Goal: Task Accomplishment & Management: Complete application form

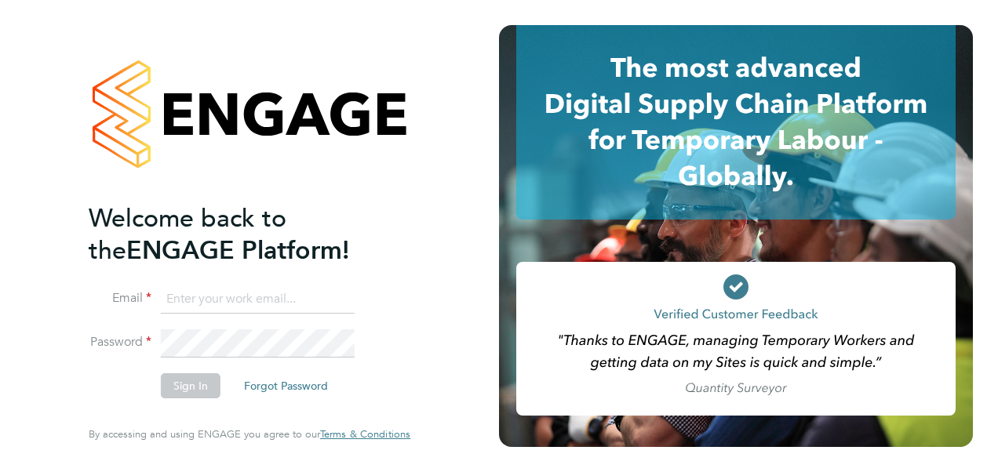
click at [289, 302] on input at bounding box center [258, 299] width 194 height 28
type input "lee.gibson@CandGcladding.com"
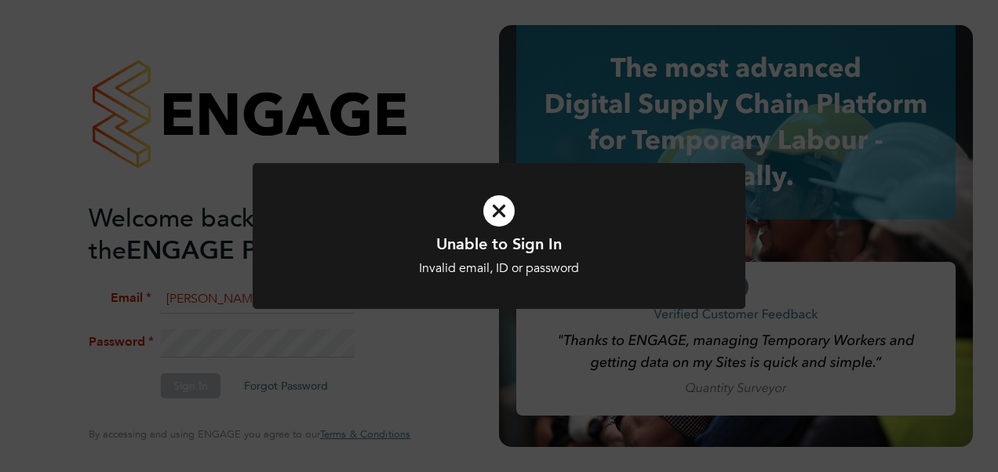
click at [225, 339] on div "Unable to Sign In Invalid email, ID or password Cancel Okay" at bounding box center [499, 236] width 998 height 472
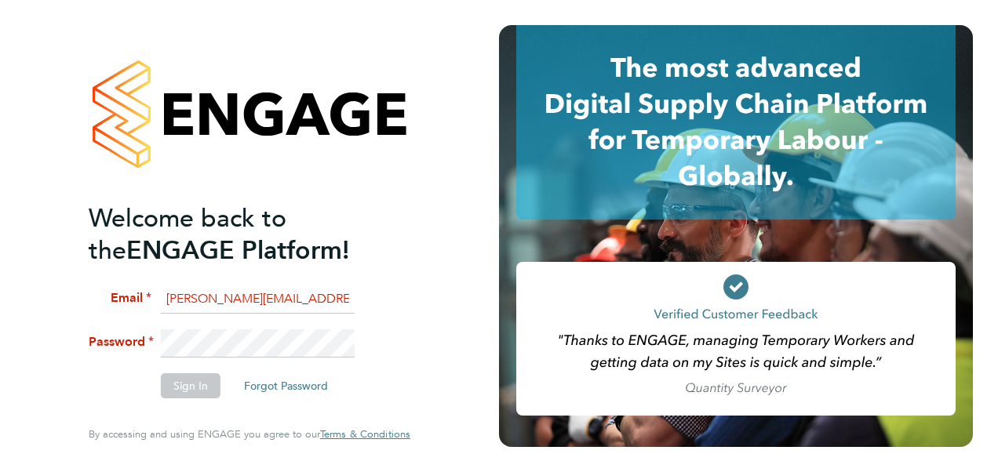
click at [333, 301] on input "lee.gibson@CandGcladding.com" at bounding box center [258, 299] width 194 height 28
drag, startPoint x: 164, startPoint y: 296, endPoint x: 409, endPoint y: 301, distance: 245.5
click at [409, 301] on div "Welcome back to the ENGAGE Platform! Email lee.gibson@CandGcladding.com Passwor…" at bounding box center [250, 233] width 322 height 416
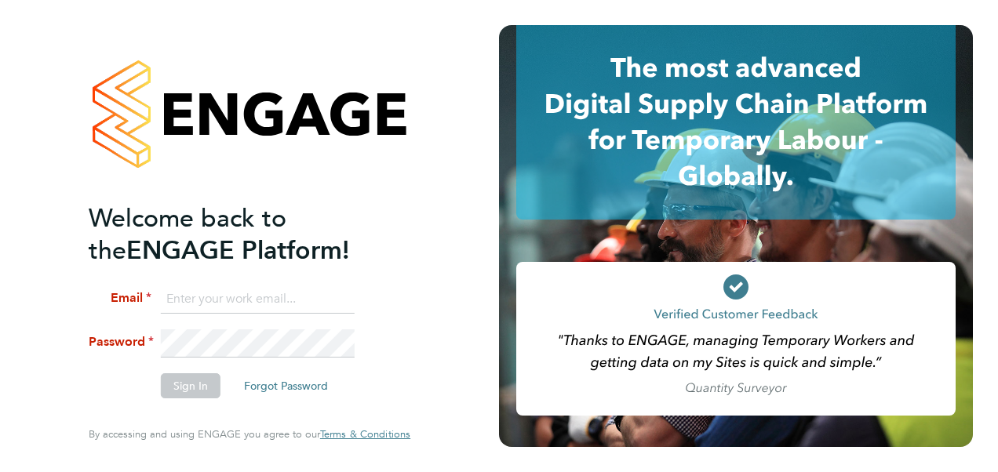
click at [299, 292] on input at bounding box center [258, 299] width 194 height 28
type input "laura.hawksworth@hays.com"
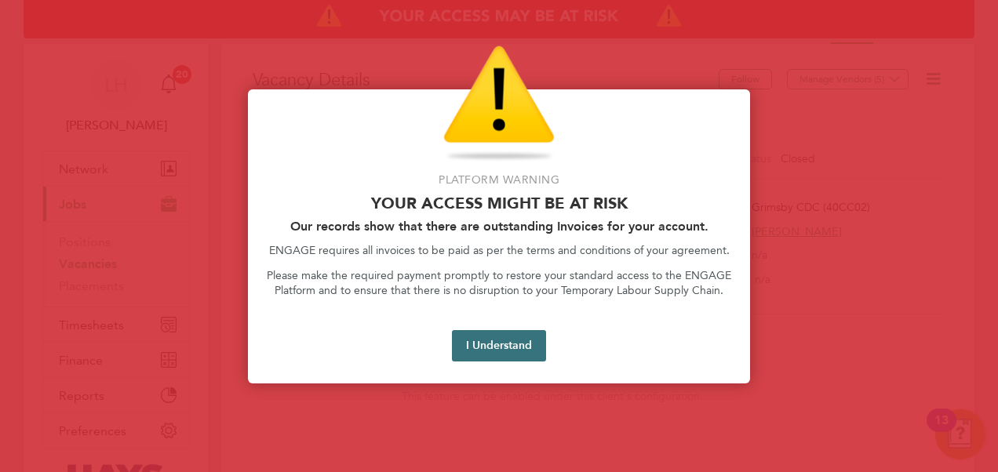
click at [514, 339] on button "I Understand" at bounding box center [499, 345] width 94 height 31
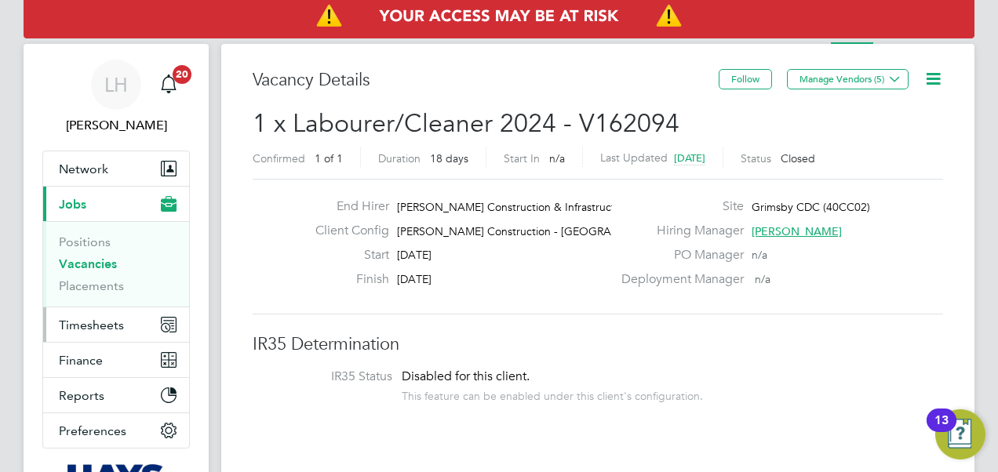
click at [107, 329] on span "Timesheets" at bounding box center [91, 325] width 65 height 15
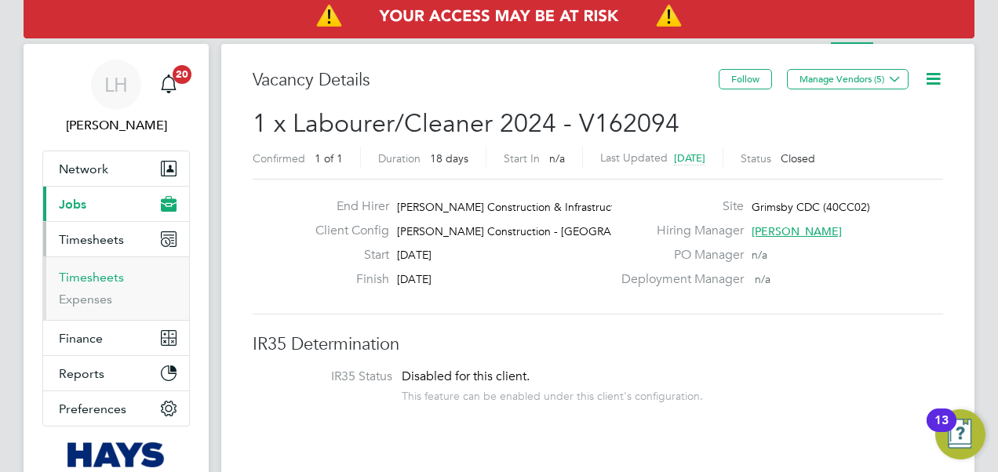
click at [113, 283] on link "Timesheets" at bounding box center [91, 277] width 65 height 15
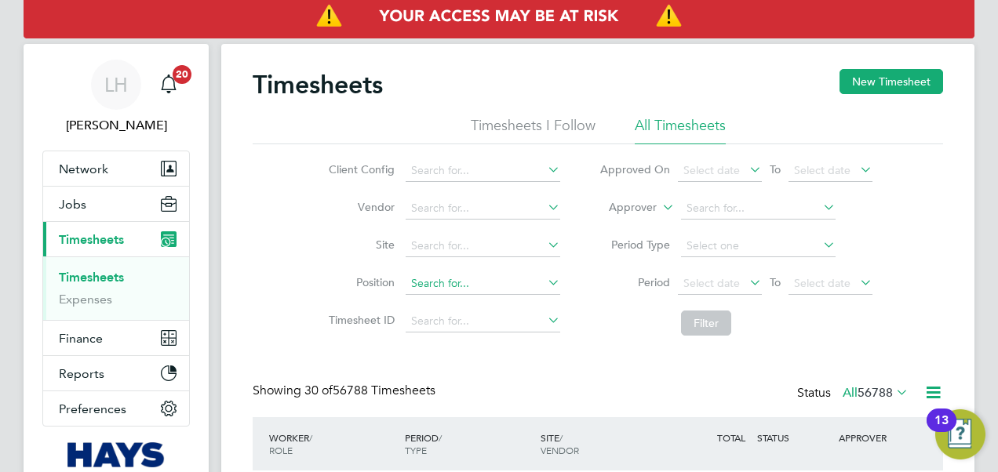
scroll to position [8, 8]
click at [659, 205] on icon at bounding box center [659, 203] width 0 height 14
click at [648, 222] on li "Worker" at bounding box center [618, 226] width 77 height 20
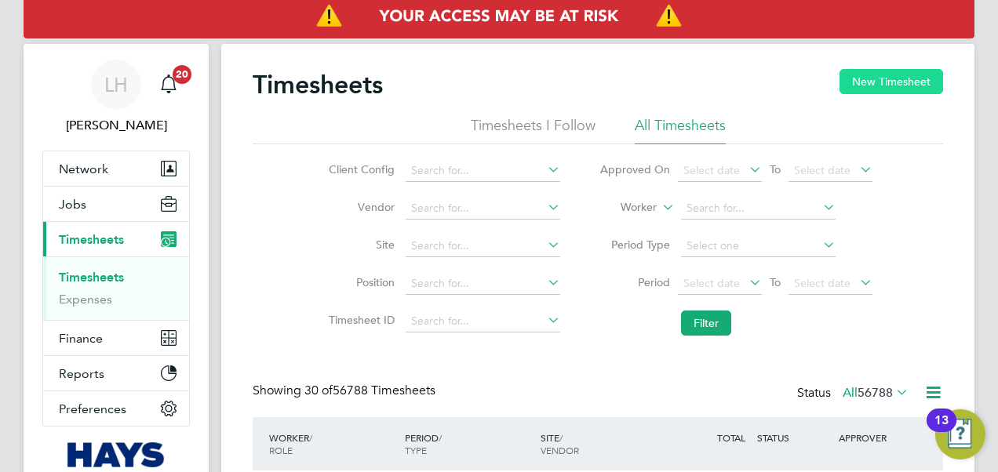
click at [856, 85] on button "New Timesheet" at bounding box center [891, 81] width 104 height 25
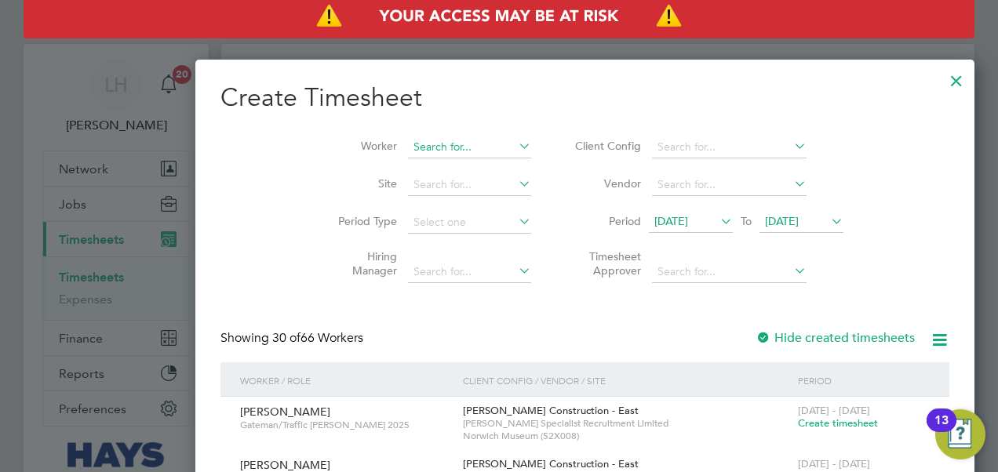
click at [419, 150] on input at bounding box center [469, 147] width 123 height 22
click at [423, 202] on li "[PERSON_NAME] son" at bounding box center [429, 210] width 215 height 21
type input "[PERSON_NAME]"
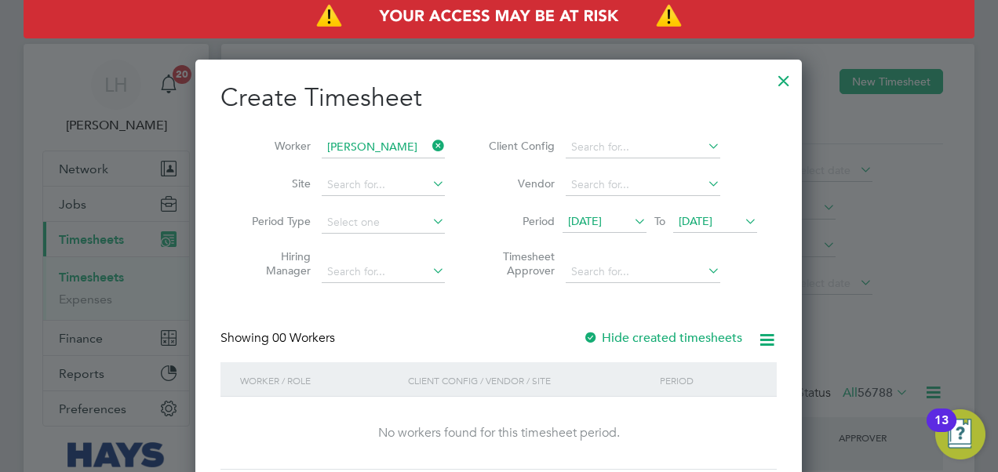
click at [602, 217] on span "[DATE]" at bounding box center [585, 221] width 34 height 14
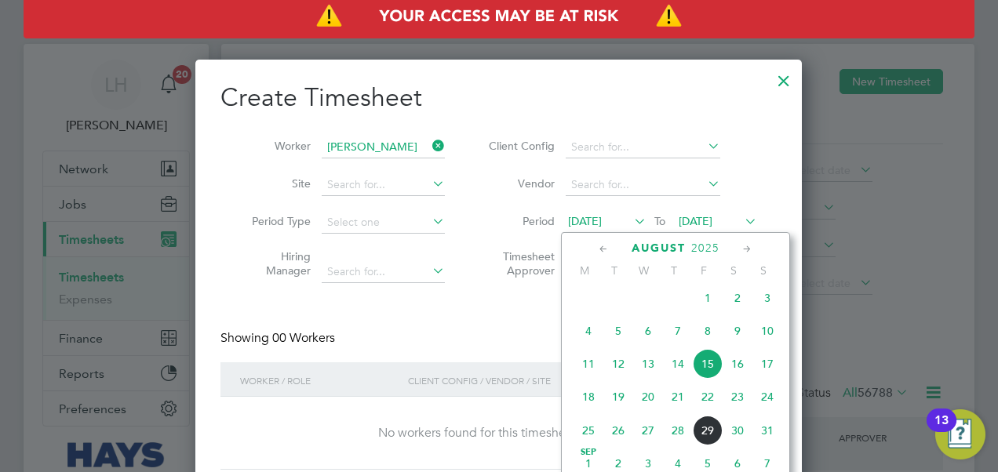
click at [742, 402] on span "23" at bounding box center [737, 397] width 30 height 30
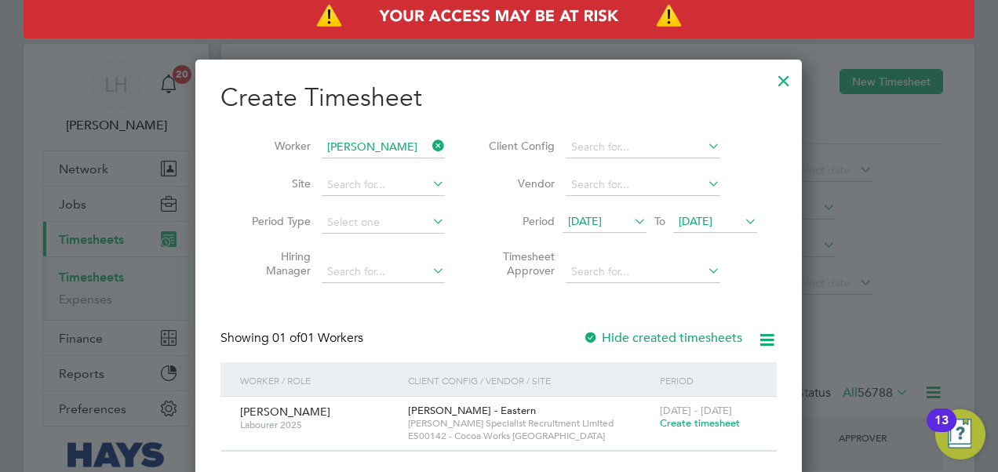
click at [718, 420] on span "Create timesheet" at bounding box center [700, 422] width 80 height 13
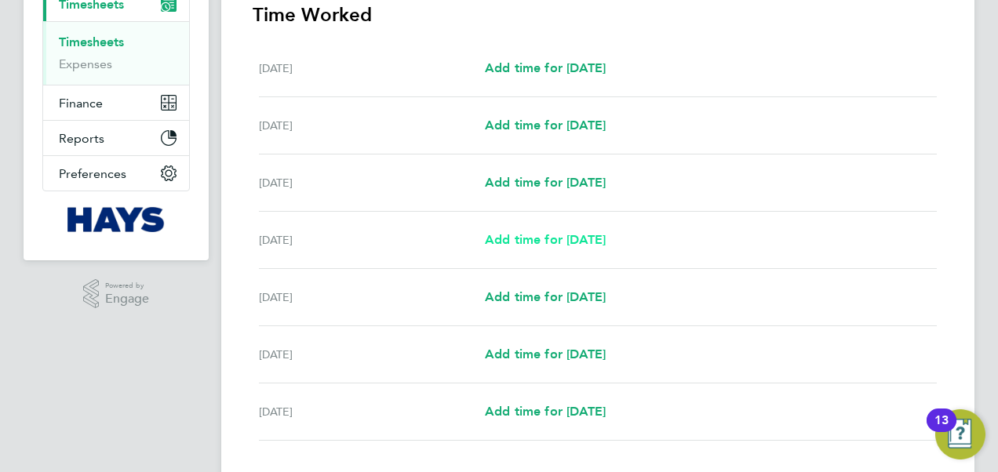
click at [556, 244] on span "Add time for [DATE]" at bounding box center [545, 239] width 121 height 15
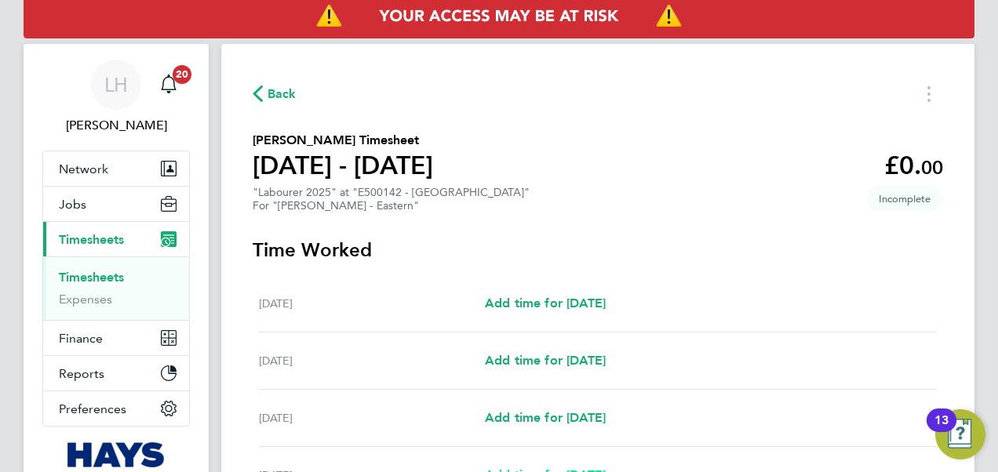
select select "60"
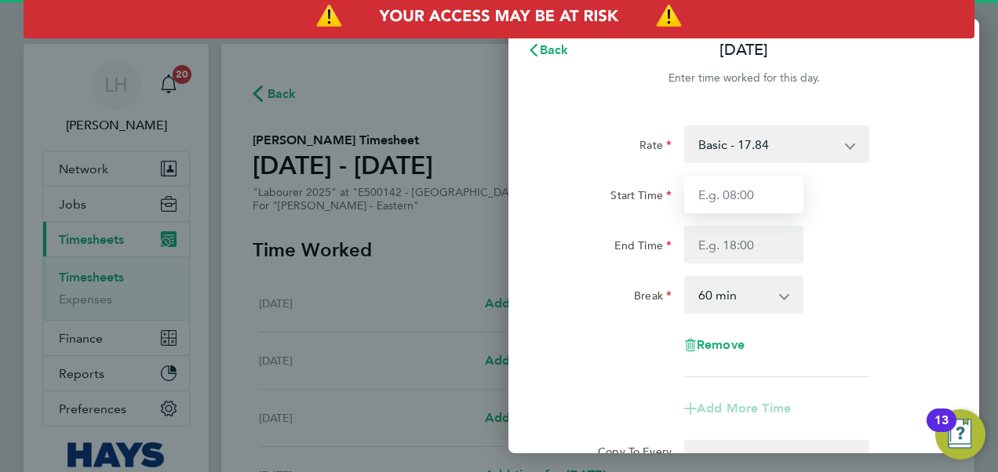
click at [751, 195] on input "Start Time" at bounding box center [743, 195] width 119 height 38
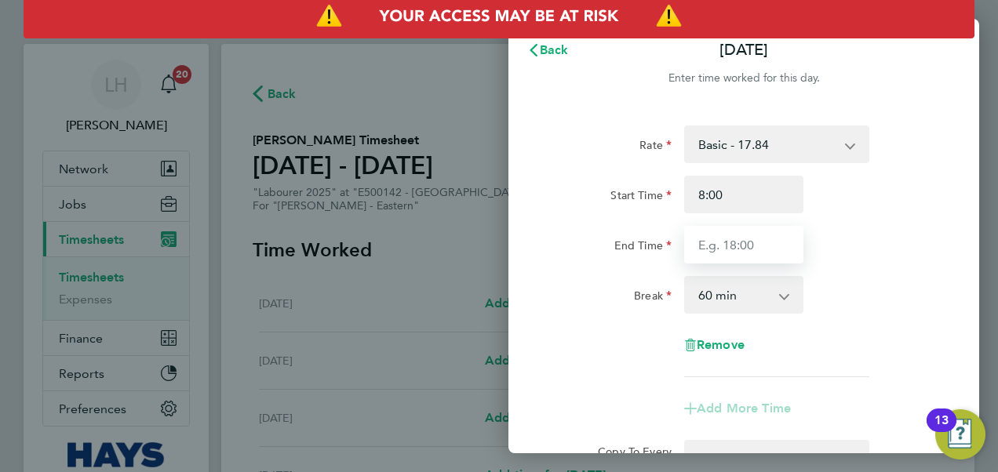
type input "08:00"
click at [745, 248] on input "End Time" at bounding box center [743, 245] width 119 height 38
type input "16:00"
click at [747, 290] on select "0 min 15 min 30 min 45 min 60 min 75 min 90 min" at bounding box center [733, 295] width 97 height 35
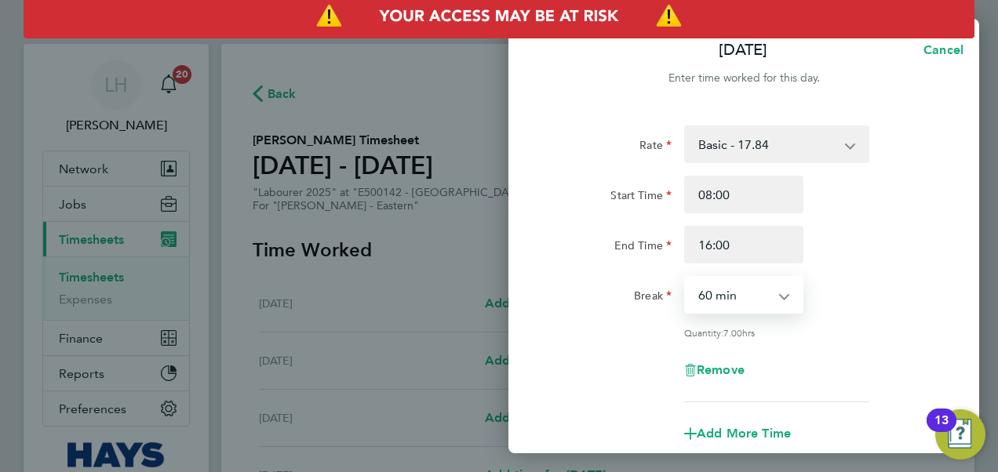
select select "30"
click at [685, 278] on select "0 min 15 min 30 min 45 min 60 min 75 min 90 min" at bounding box center [733, 295] width 97 height 35
click at [824, 301] on div "Break 0 min 15 min 30 min 45 min 60 min 75 min 90 min" at bounding box center [743, 295] width 395 height 38
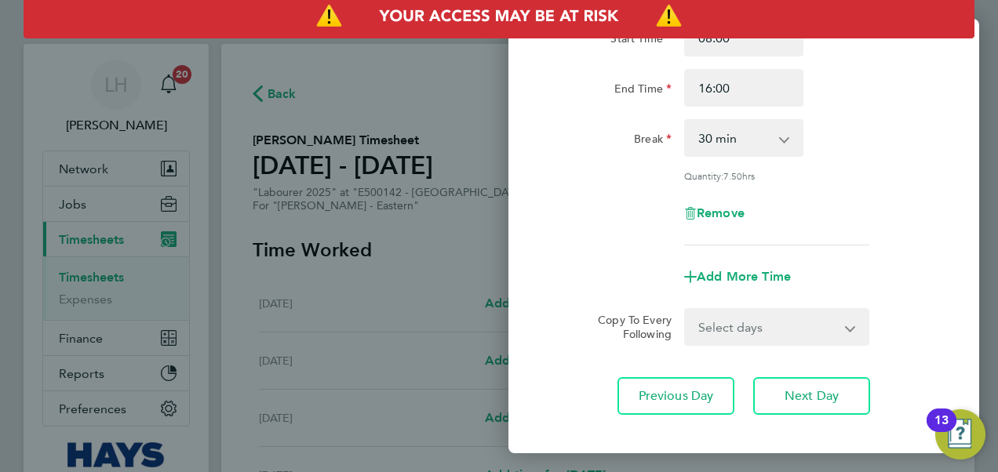
click at [827, 342] on select "Select days Day [DATE] [DATE] [DATE]" at bounding box center [767, 327] width 165 height 35
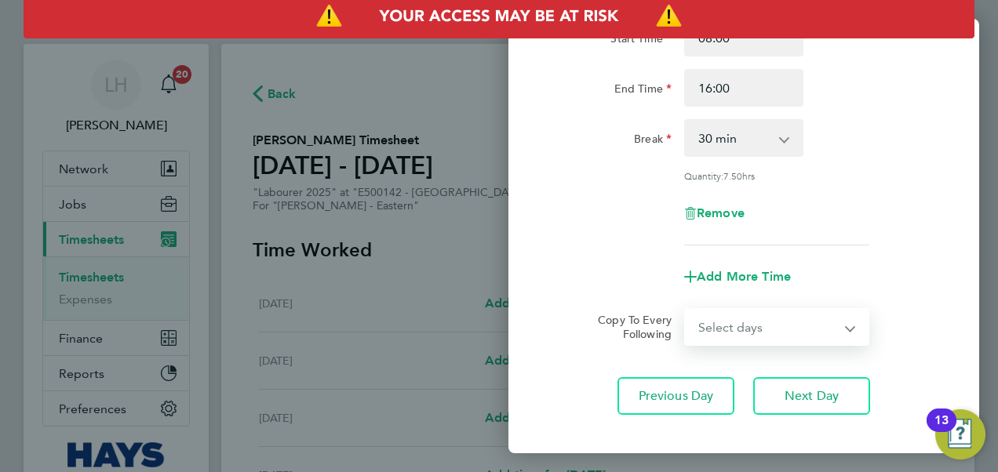
select select "DAY"
click at [685, 310] on select "Select days Day [DATE] [DATE] [DATE]" at bounding box center [767, 327] width 165 height 35
select select "[DATE]"
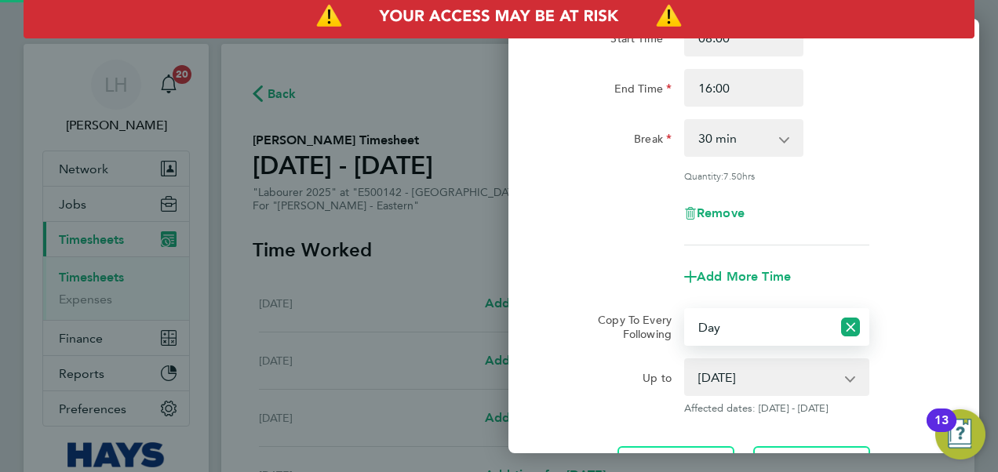
drag, startPoint x: 827, startPoint y: 344, endPoint x: 783, endPoint y: 387, distance: 61.6
click at [783, 387] on select "[DATE] [DATE] [DATE]" at bounding box center [766, 377] width 163 height 35
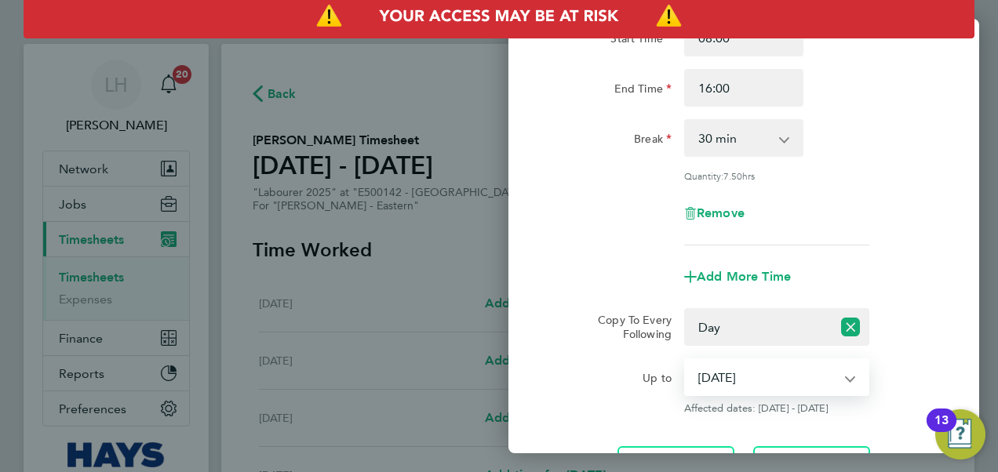
click at [685, 360] on select "[DATE] [DATE] [DATE]" at bounding box center [766, 377] width 163 height 35
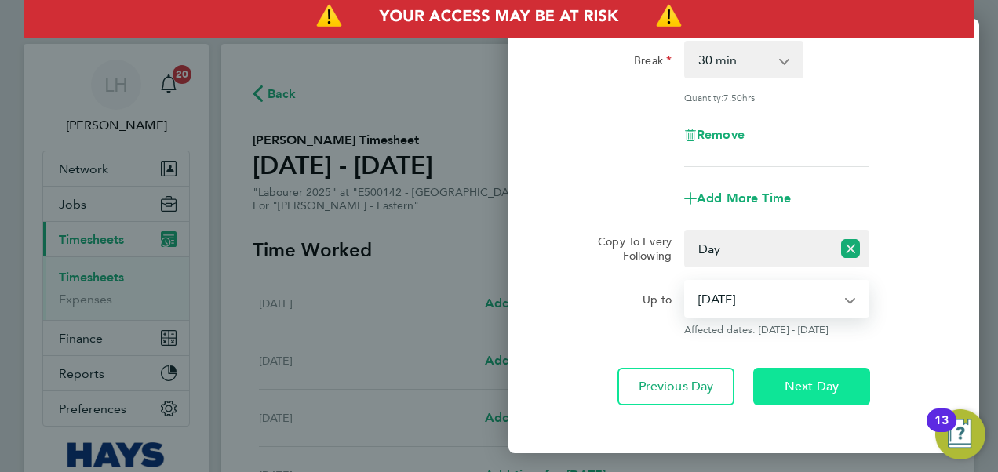
click at [863, 392] on button "Next Day" at bounding box center [811, 387] width 117 height 38
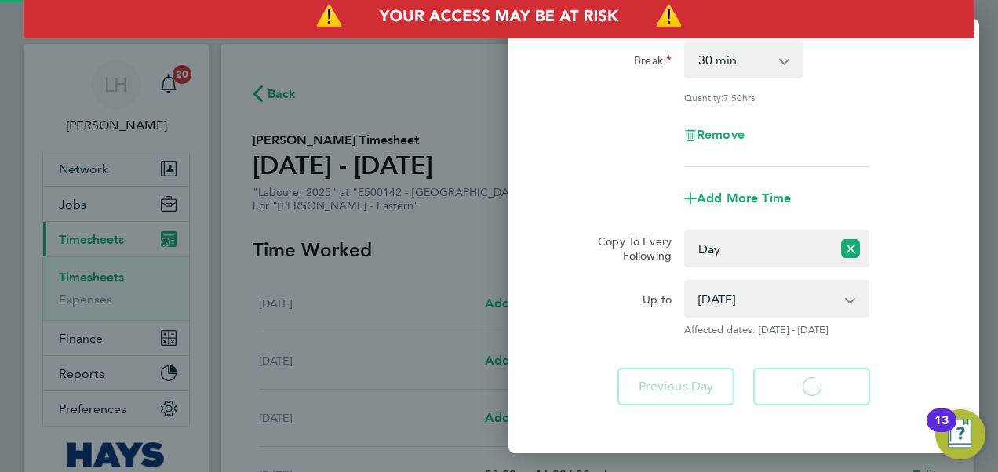
select select "30"
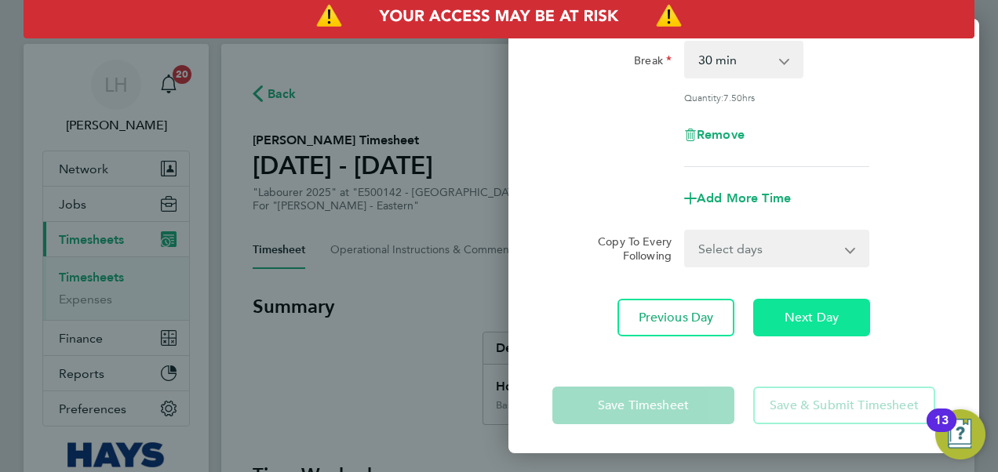
click at [839, 321] on button "Next Day" at bounding box center [811, 318] width 117 height 38
select select "30"
click at [859, 304] on button "Next Day" at bounding box center [811, 318] width 117 height 38
select select "30"
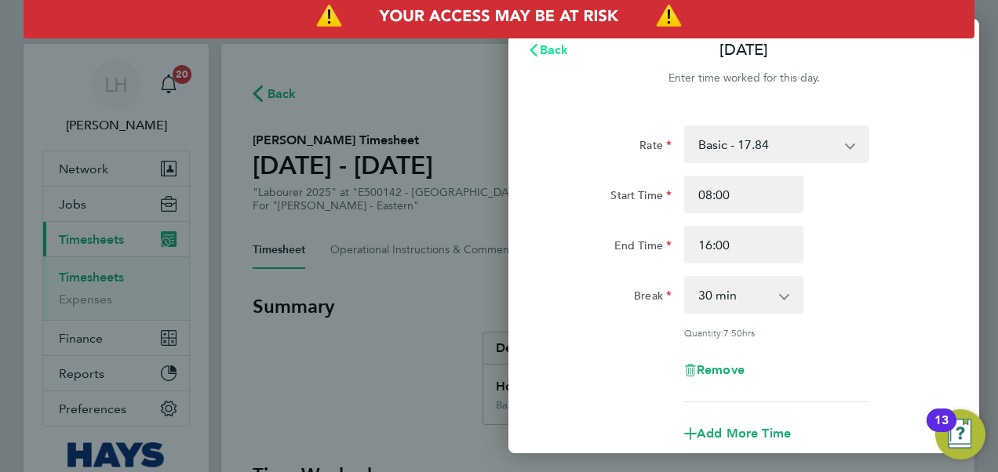
click at [557, 52] on span "Back" at bounding box center [554, 49] width 29 height 15
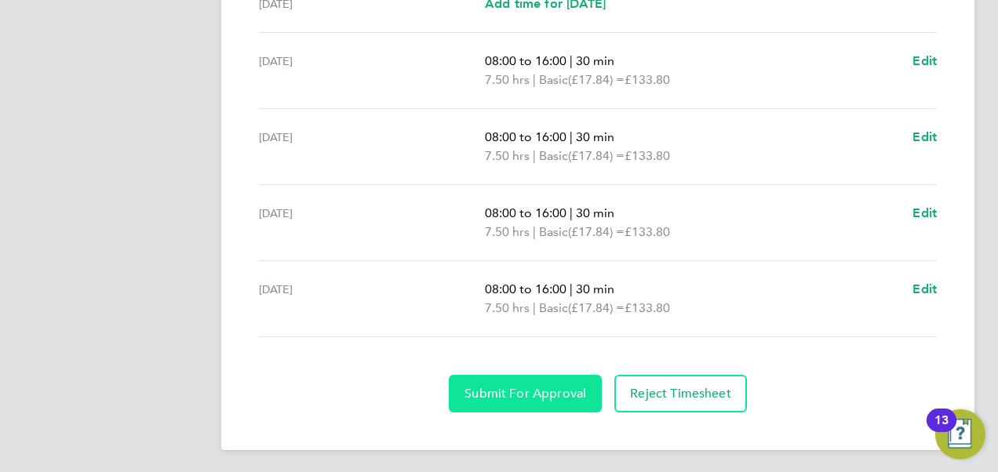
click at [535, 387] on span "Submit For Approval" at bounding box center [525, 394] width 122 height 16
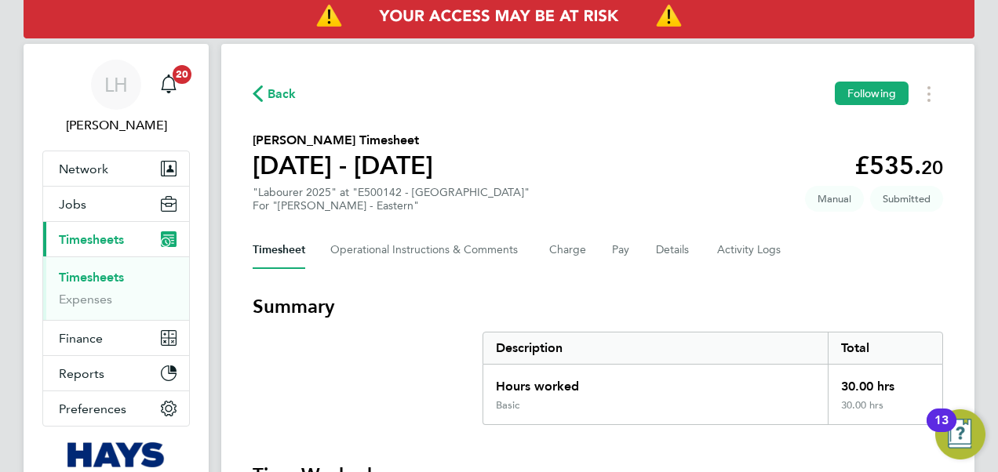
click at [110, 271] on link "Timesheets" at bounding box center [91, 277] width 65 height 15
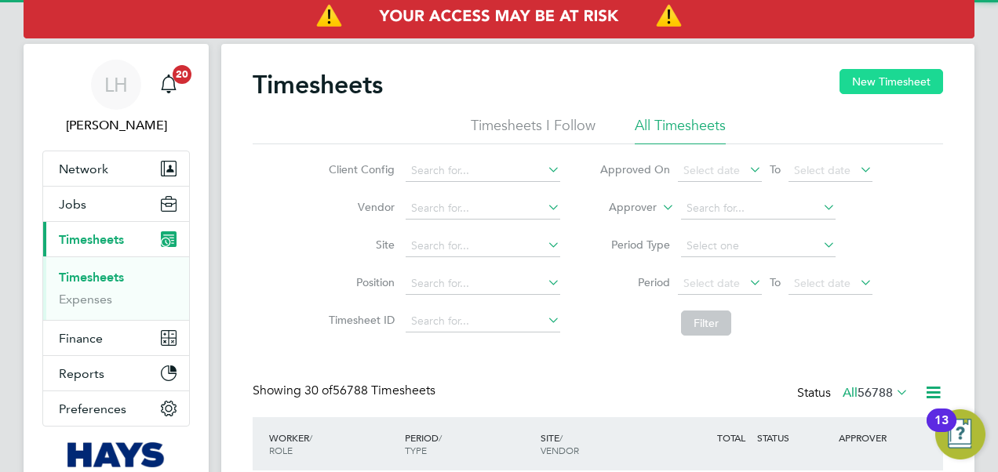
click at [929, 82] on button "New Timesheet" at bounding box center [891, 81] width 104 height 25
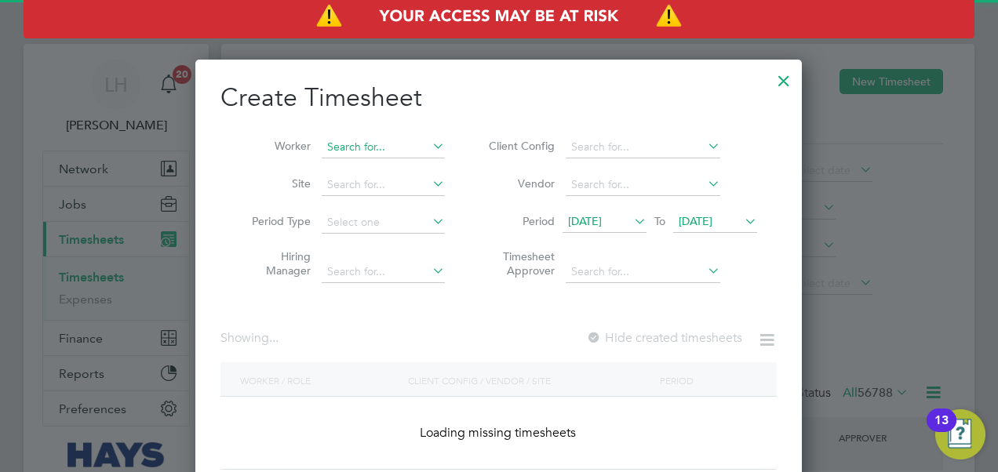
click at [403, 141] on input at bounding box center [383, 147] width 123 height 22
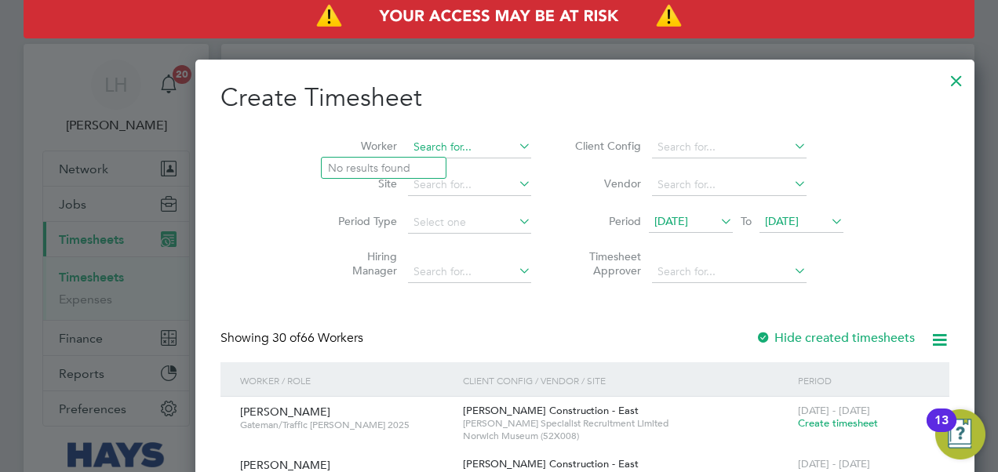
paste input "[PERSON_NAME]"
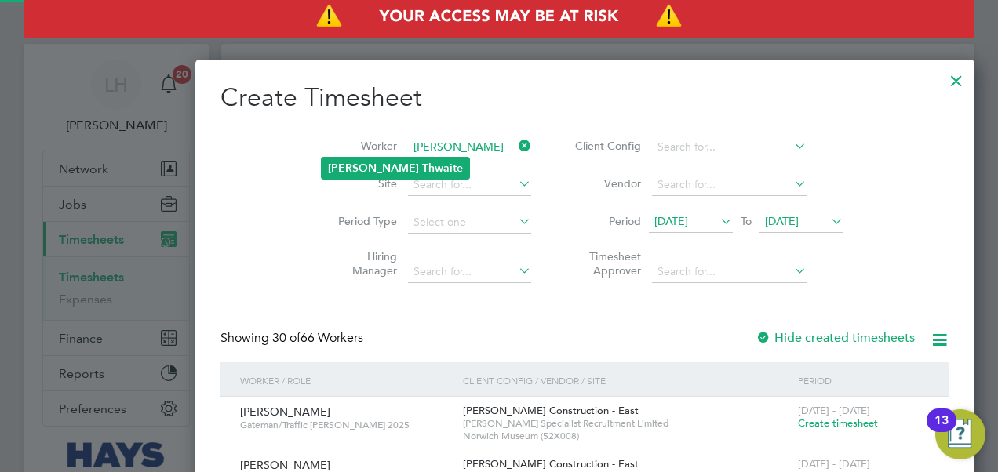
type input "[PERSON_NAME]"
click at [422, 169] on b "Thwaite" at bounding box center [442, 168] width 41 height 13
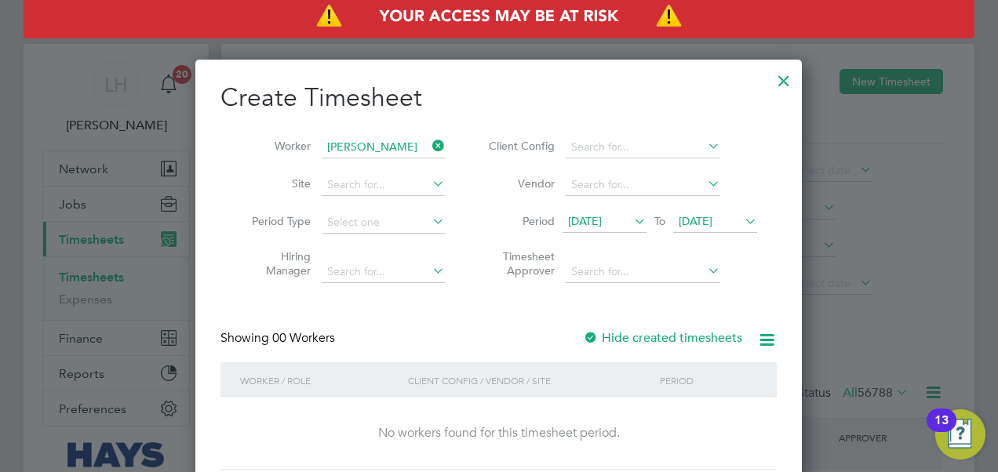
click at [601, 224] on span "[DATE]" at bounding box center [585, 221] width 34 height 14
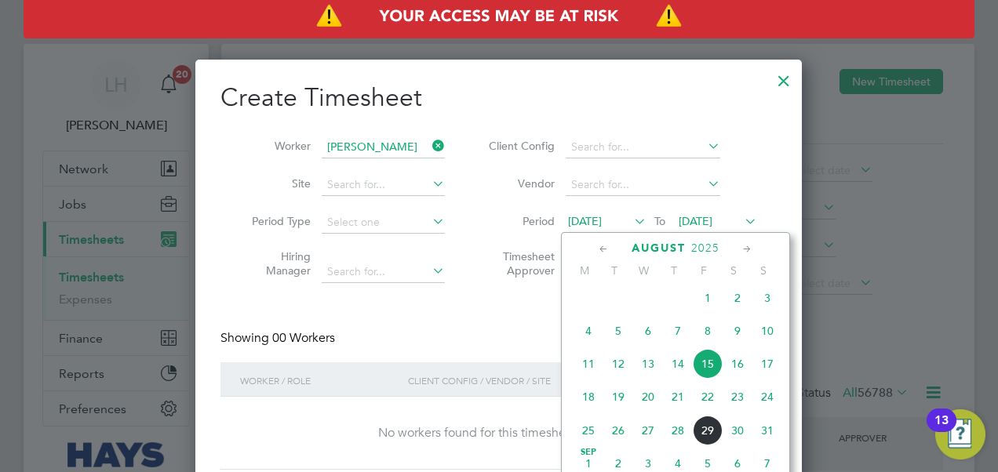
click at [735, 398] on span "23" at bounding box center [737, 397] width 30 height 30
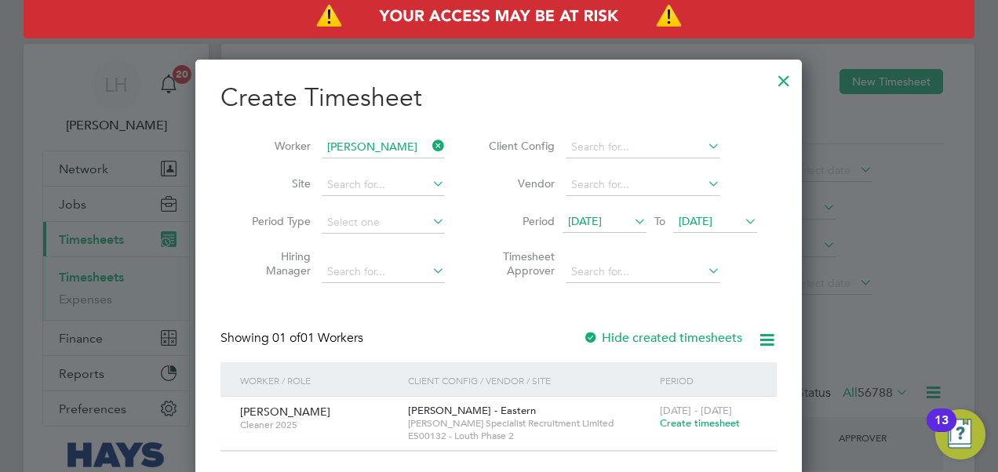
click at [704, 425] on span "Create timesheet" at bounding box center [700, 422] width 80 height 13
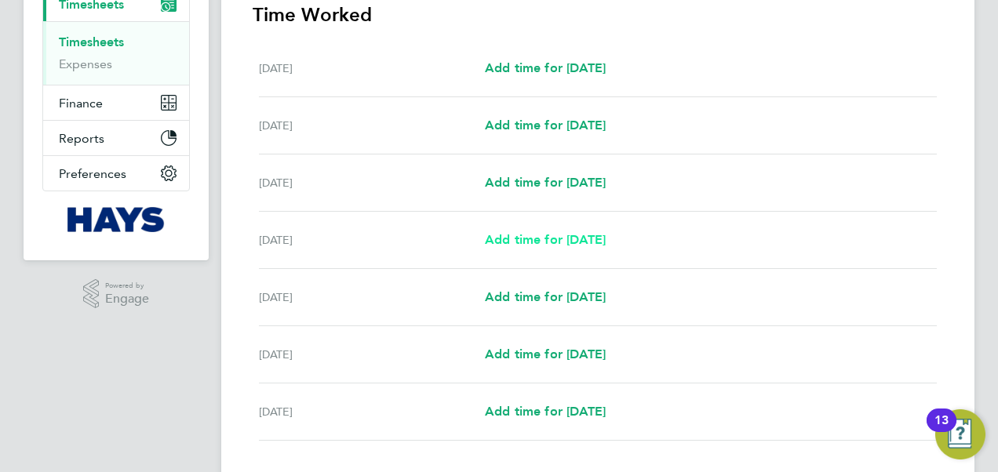
click at [580, 239] on span "Add time for [DATE]" at bounding box center [545, 239] width 121 height 15
select select "30"
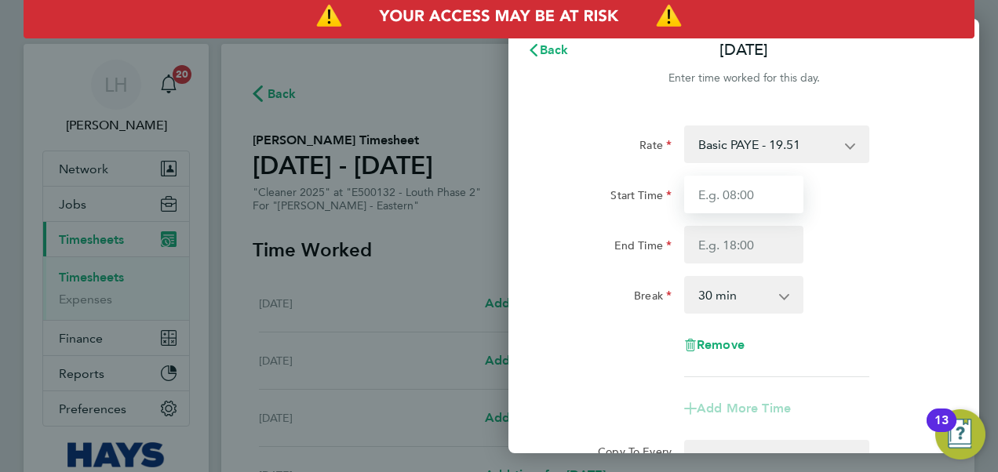
click at [766, 196] on input "Start Time" at bounding box center [743, 195] width 119 height 38
type input "10:00"
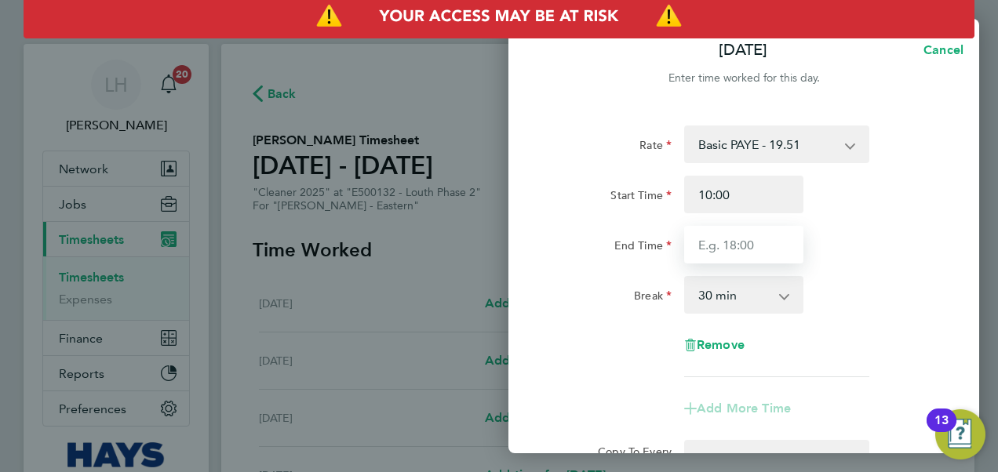
click at [742, 234] on input "End Time" at bounding box center [743, 245] width 119 height 38
type input "12:00"
click at [756, 290] on select "0 min 15 min 30 min 45 min 60 min 75 min 90 min" at bounding box center [733, 295] width 97 height 35
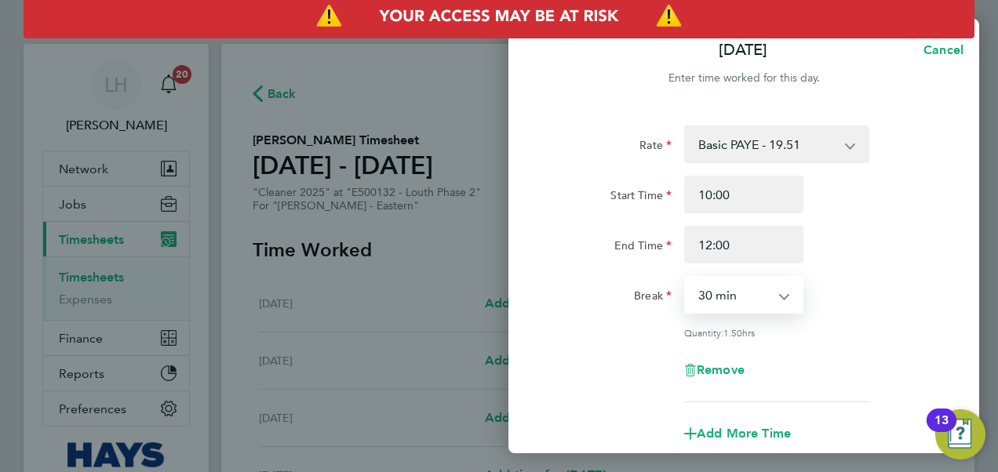
select select "0"
click at [685, 278] on select "0 min 15 min 30 min 45 min 60 min 75 min 90 min" at bounding box center [733, 295] width 97 height 35
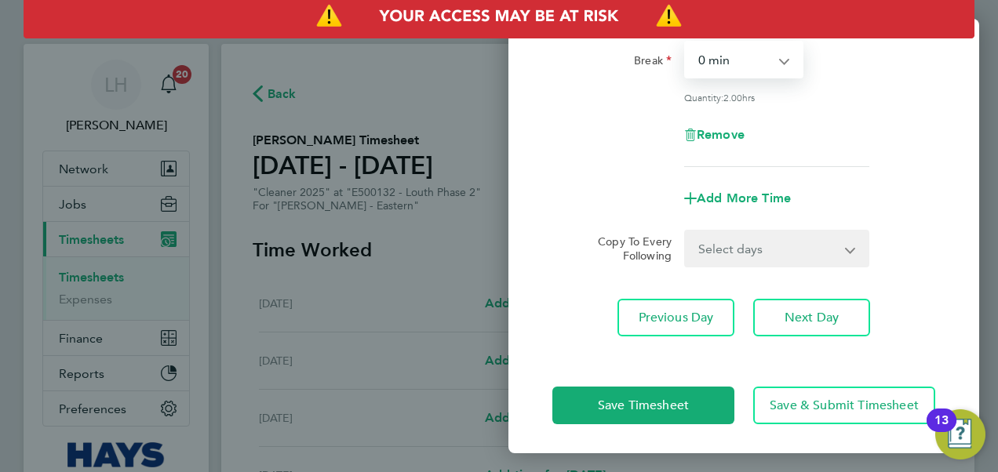
click at [807, 264] on select "Select days Day [DATE] [DATE] [DATE]" at bounding box center [767, 248] width 165 height 35
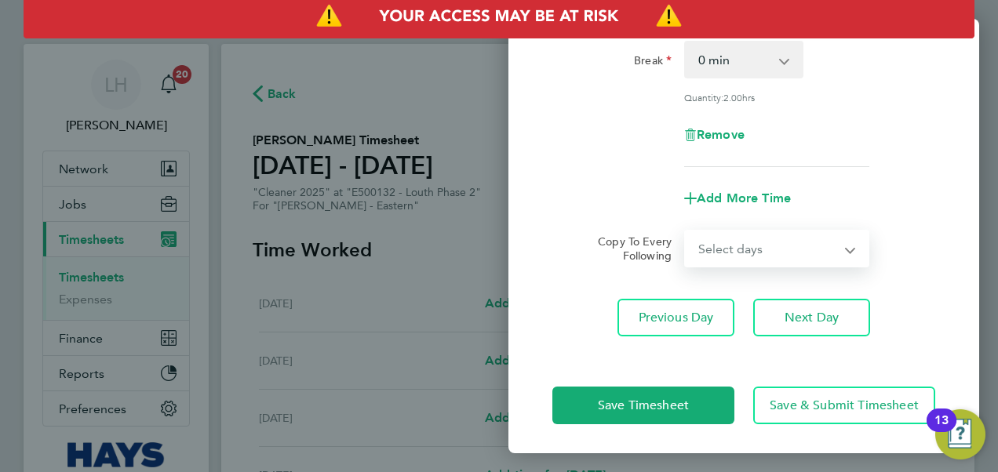
select select "THU"
click at [685, 231] on select "Select days Day [DATE] [DATE] [DATE]" at bounding box center [767, 248] width 165 height 35
select select "[DATE]"
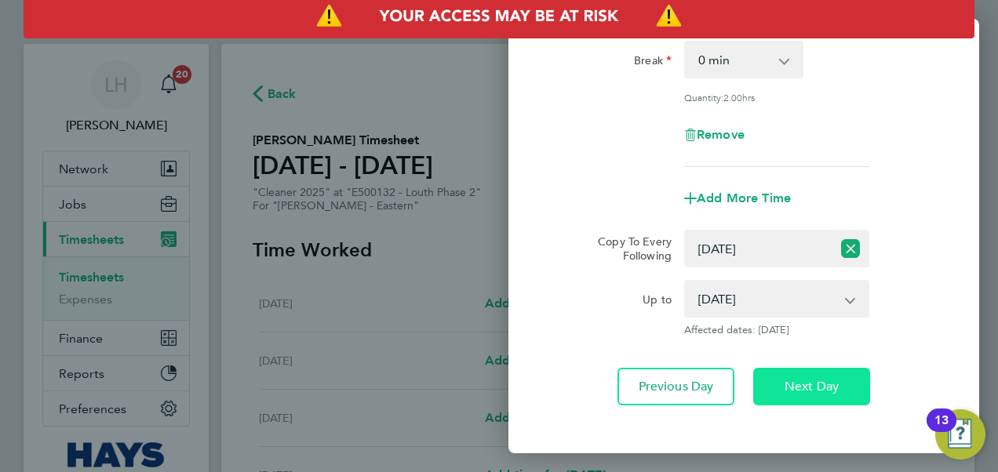
click at [810, 379] on span "Next Day" at bounding box center [811, 387] width 54 height 16
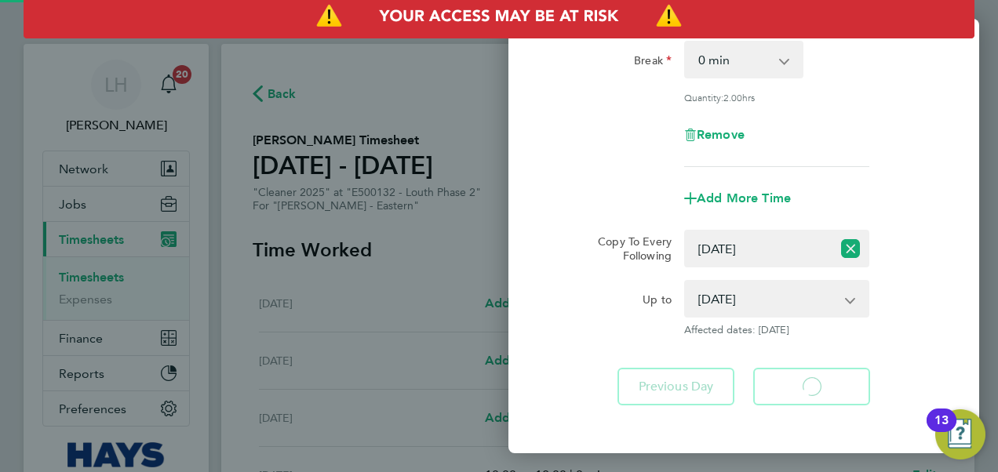
select select "30"
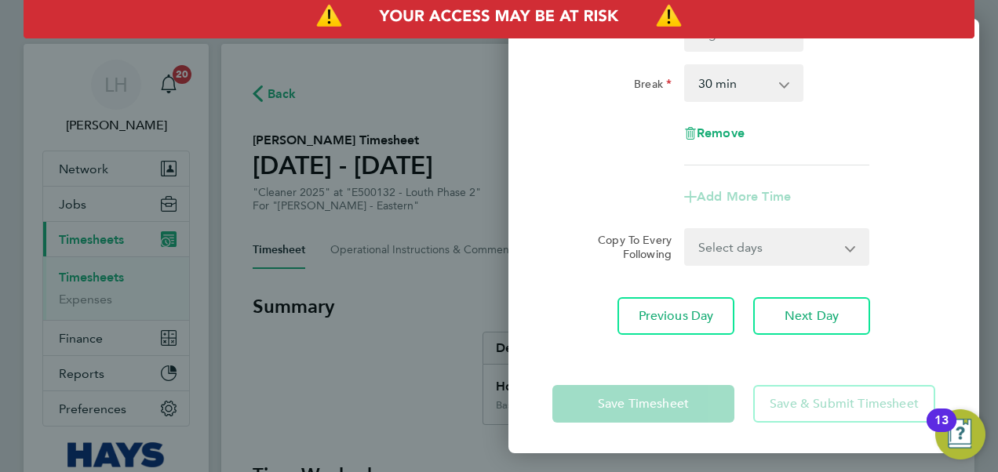
click at [858, 291] on div "Rate Basic PAYE - 19.51 Weekday Overtime 39h+ - 28.12 Sat first 4h - 28.12 Sat …" at bounding box center [743, 124] width 471 height 459
click at [849, 318] on button "Next Day" at bounding box center [811, 316] width 117 height 38
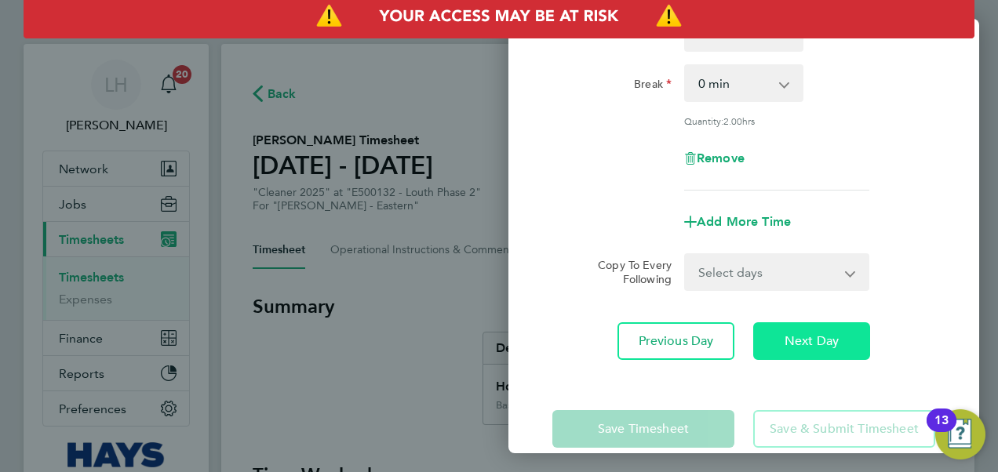
drag, startPoint x: 849, startPoint y: 320, endPoint x: 849, endPoint y: 329, distance: 9.4
click at [849, 326] on button "Next Day" at bounding box center [811, 341] width 117 height 38
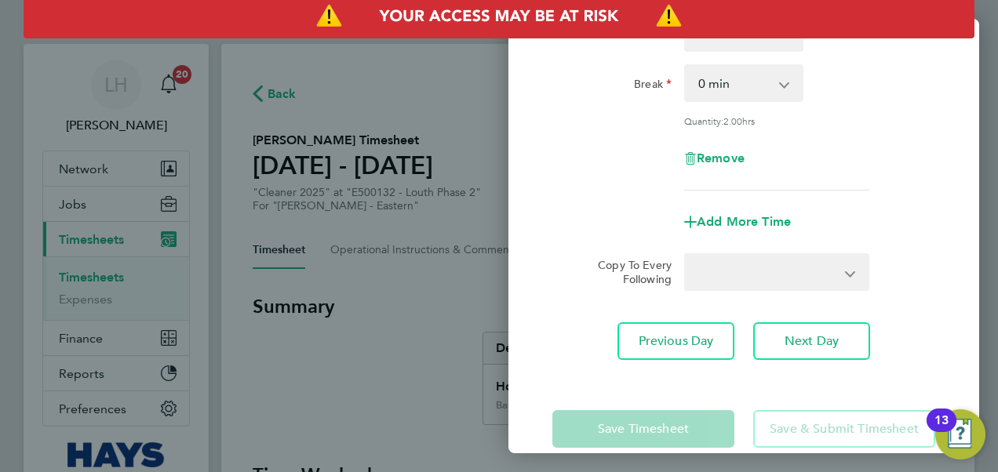
select select "30"
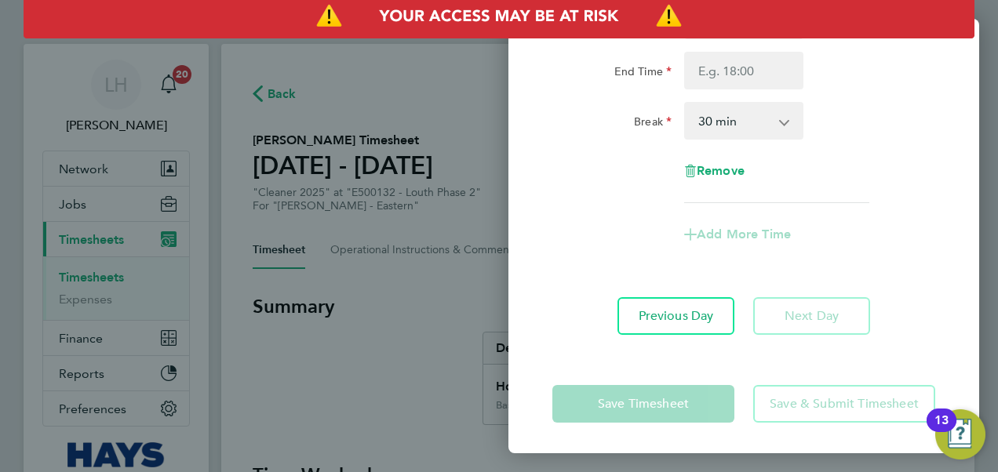
click at [849, 334] on div "Rate Basic PAYE - 19.51 Weekday Overtime 39h+ - 28.12 Sat first 4h - 28.12 Sat …" at bounding box center [743, 143] width 471 height 421
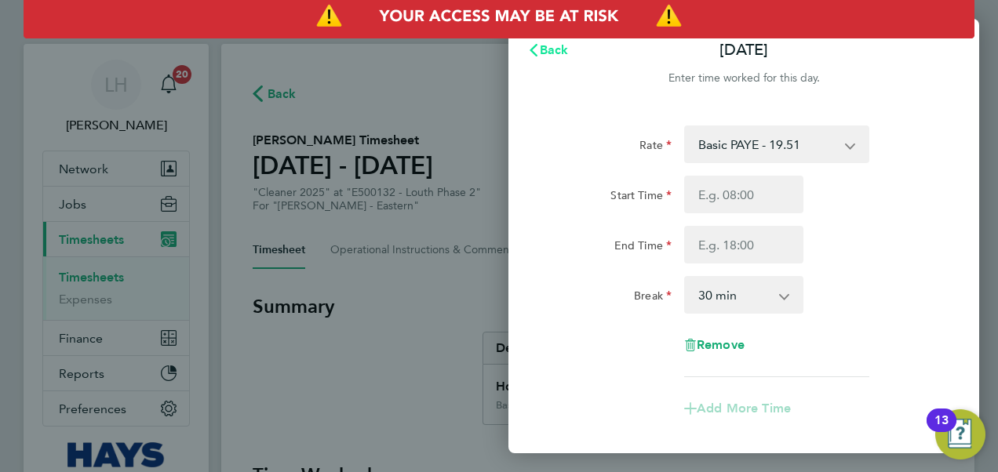
click at [562, 55] on span "Back" at bounding box center [554, 49] width 29 height 15
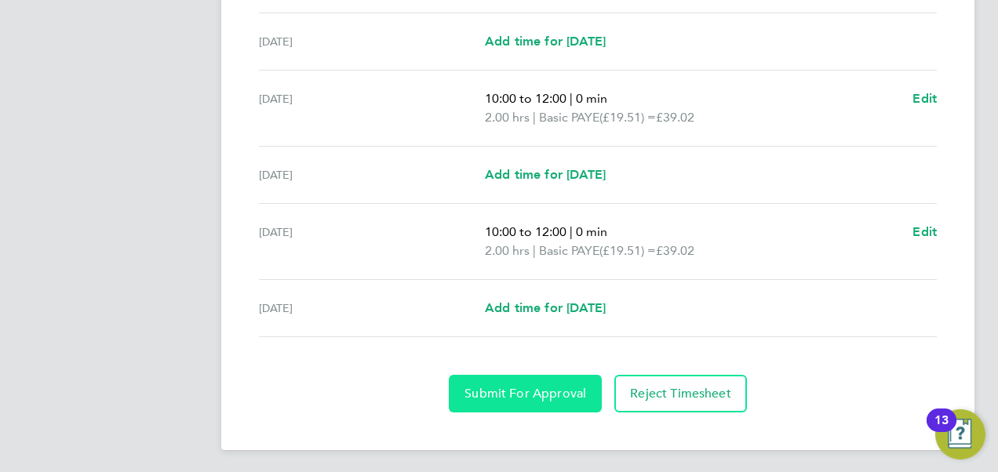
click at [500, 376] on button "Submit For Approval" at bounding box center [525, 394] width 153 height 38
